Goal: Communication & Community: Answer question/provide support

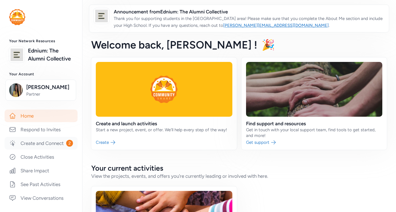
click at [39, 142] on link "Create and Connect 2" at bounding box center [41, 143] width 73 height 13
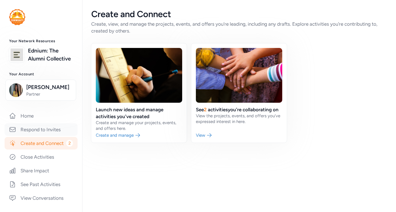
click at [38, 128] on link "Respond to Invites" at bounding box center [41, 129] width 73 height 13
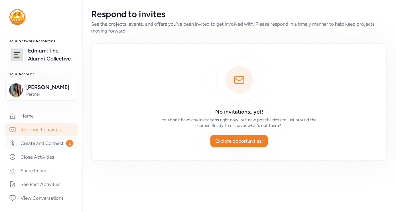
click at [55, 144] on link "Create and Connect 2" at bounding box center [41, 143] width 73 height 13
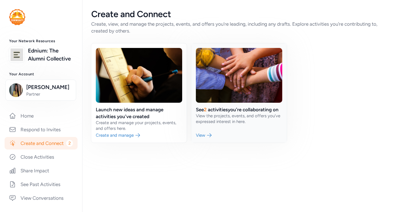
click at [198, 133] on link at bounding box center [238, 92] width 95 height 99
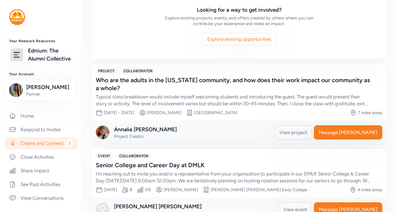
scroll to position [113, 0]
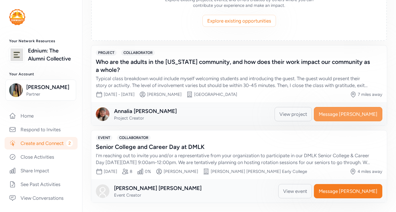
click at [349, 114] on span "Message [PERSON_NAME]" at bounding box center [348, 114] width 59 height 7
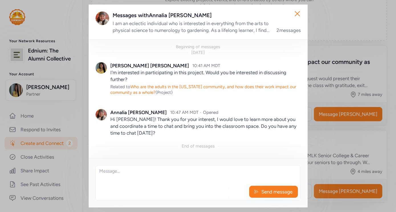
click at [199, 176] on textarea at bounding box center [198, 174] width 205 height 18
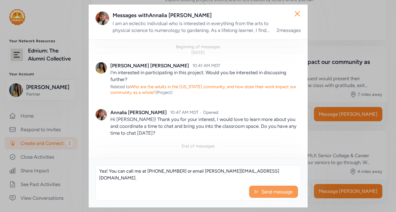
type textarea "Yes! You can call me at [PHONE_NUMBER] or email [PERSON_NAME][EMAIL_ADDRESS][DO…"
click at [269, 191] on span "Send message" at bounding box center [277, 191] width 32 height 7
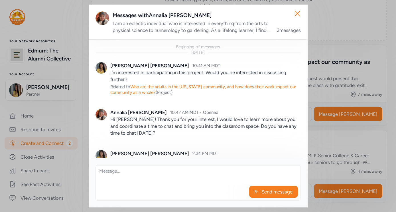
scroll to position [23, 0]
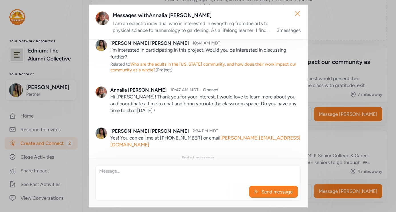
click at [300, 14] on icon "button" at bounding box center [297, 13] width 9 height 9
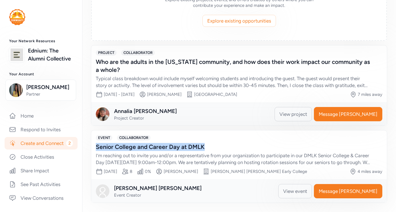
drag, startPoint x: 95, startPoint y: 146, endPoint x: 213, endPoint y: 147, distance: 118.8
click at [213, 147] on div "EVENT COLLABORATOR Senior College and Career Day at DMLK I’m reaching out to in…" at bounding box center [239, 154] width 296 height 49
copy div "Senior College and Career Day at DMLK"
